Goal: Navigation & Orientation: Go to known website

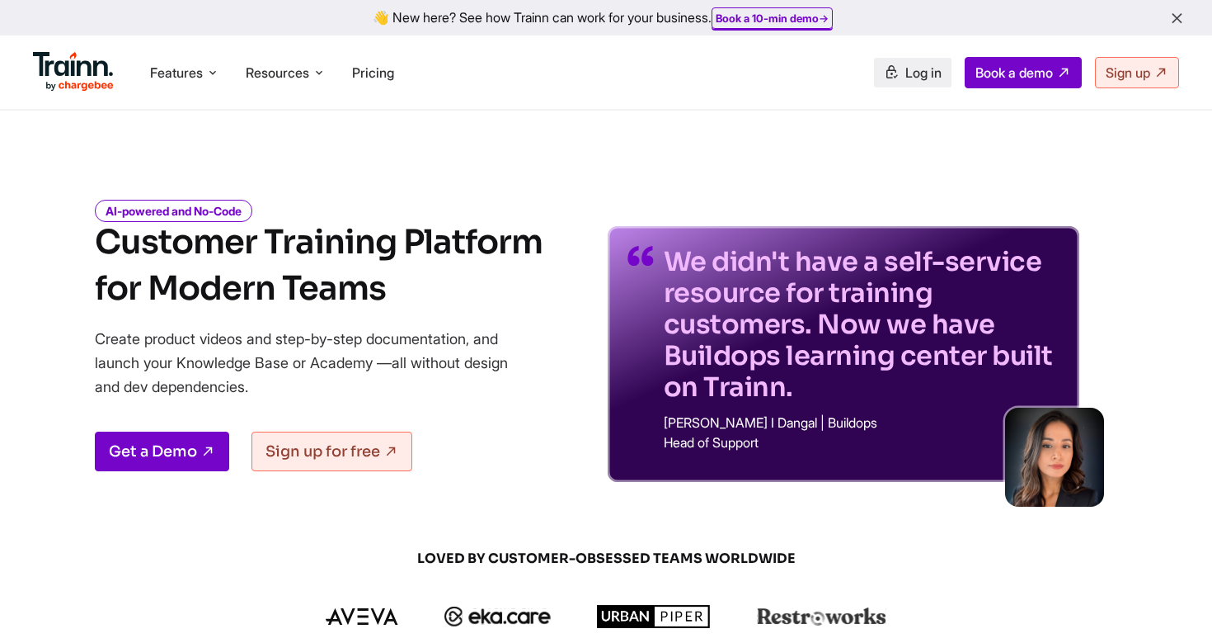
click at [906, 80] on span "Log in" at bounding box center [924, 72] width 36 height 16
click at [911, 64] on span "Log in" at bounding box center [924, 72] width 36 height 16
